Goal: Register for event/course

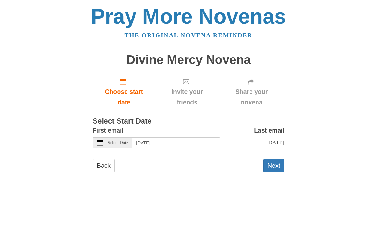
click at [122, 141] on span "Select Date" at bounding box center [118, 143] width 20 height 4
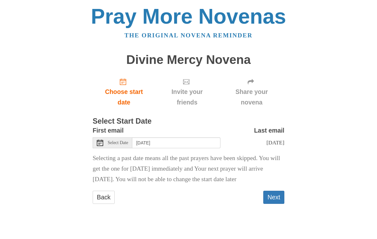
click at [115, 137] on div "Select Date" at bounding box center [113, 142] width 40 height 11
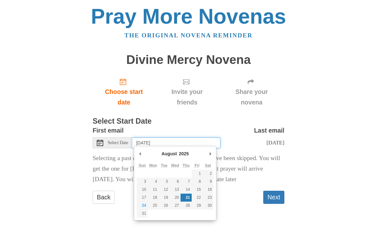
type input "Monday, August 25th"
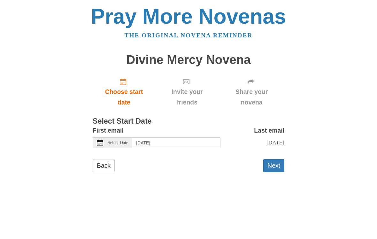
click at [277, 165] on button "Next" at bounding box center [273, 165] width 21 height 13
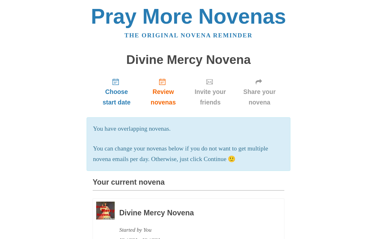
click at [168, 89] on span "Review novenas" at bounding box center [163, 97] width 33 height 21
click at [169, 83] on link "Review novenas" at bounding box center [163, 92] width 45 height 38
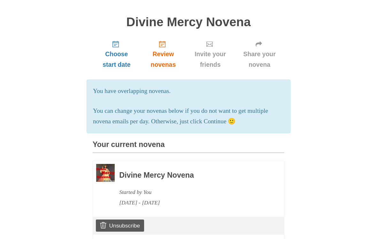
scroll to position [37, 0]
click at [130, 220] on link "Unsubscribe" at bounding box center [120, 226] width 48 height 12
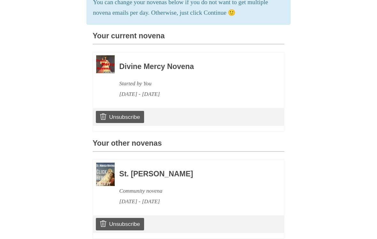
scroll to position [146, 0]
click at [128, 221] on link "Unsubscribe" at bounding box center [120, 224] width 48 height 12
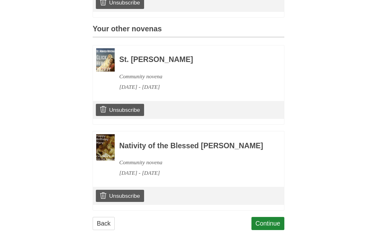
scroll to position [294, 0]
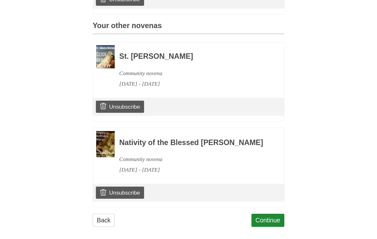
click at [268, 217] on link "Continue" at bounding box center [267, 220] width 33 height 13
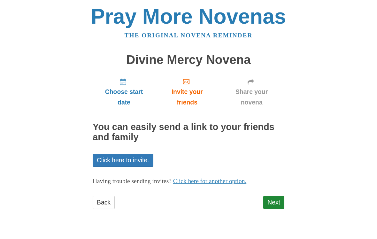
click at [273, 199] on link "Next" at bounding box center [273, 202] width 21 height 13
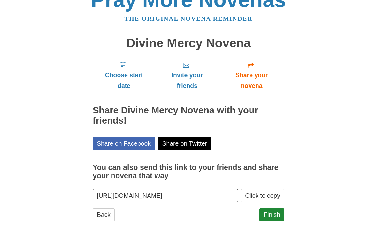
scroll to position [6, 0]
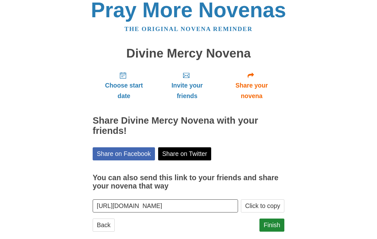
click at [273, 228] on link "Finish" at bounding box center [271, 225] width 25 height 13
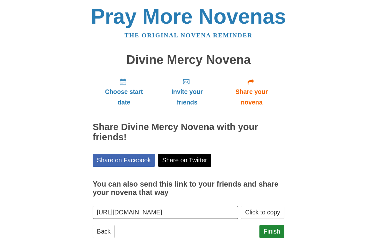
scroll to position [15, 0]
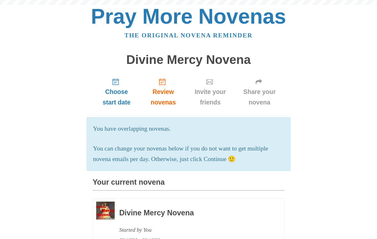
scroll to position [155, 0]
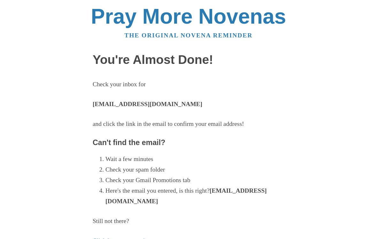
click at [148, 101] on strong "[EMAIL_ADDRESS][DOMAIN_NAME]" at bounding box center [148, 104] width 110 height 7
click at [146, 103] on strong "[EMAIL_ADDRESS][DOMAIN_NAME]" at bounding box center [148, 104] width 110 height 7
click at [156, 101] on strong "[EMAIL_ADDRESS][DOMAIN_NAME]" at bounding box center [148, 104] width 110 height 7
click at [134, 104] on strong "[EMAIL_ADDRESS][DOMAIN_NAME]" at bounding box center [148, 104] width 110 height 7
click at [142, 101] on strong "[EMAIL_ADDRESS][DOMAIN_NAME]" at bounding box center [148, 104] width 110 height 7
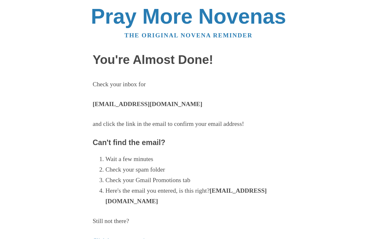
click at [150, 104] on strong "[EMAIL_ADDRESS][DOMAIN_NAME]" at bounding box center [148, 104] width 110 height 7
